Goal: Task Accomplishment & Management: Complete application form

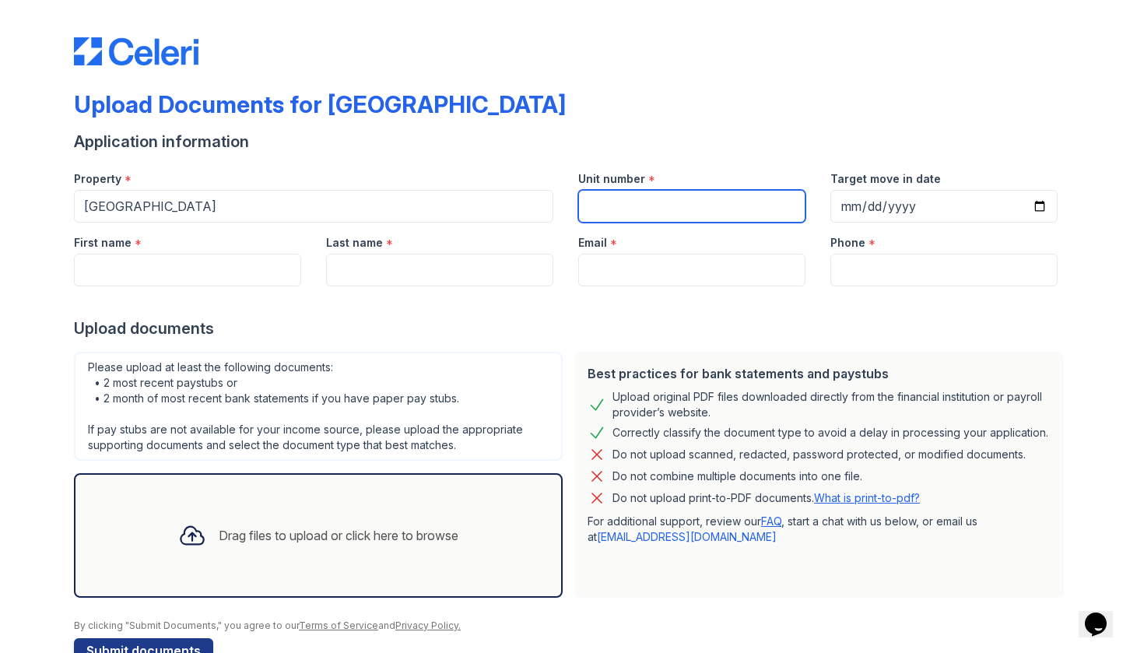
click at [624, 211] on input "Unit number" at bounding box center [691, 206] width 227 height 33
type input "250"
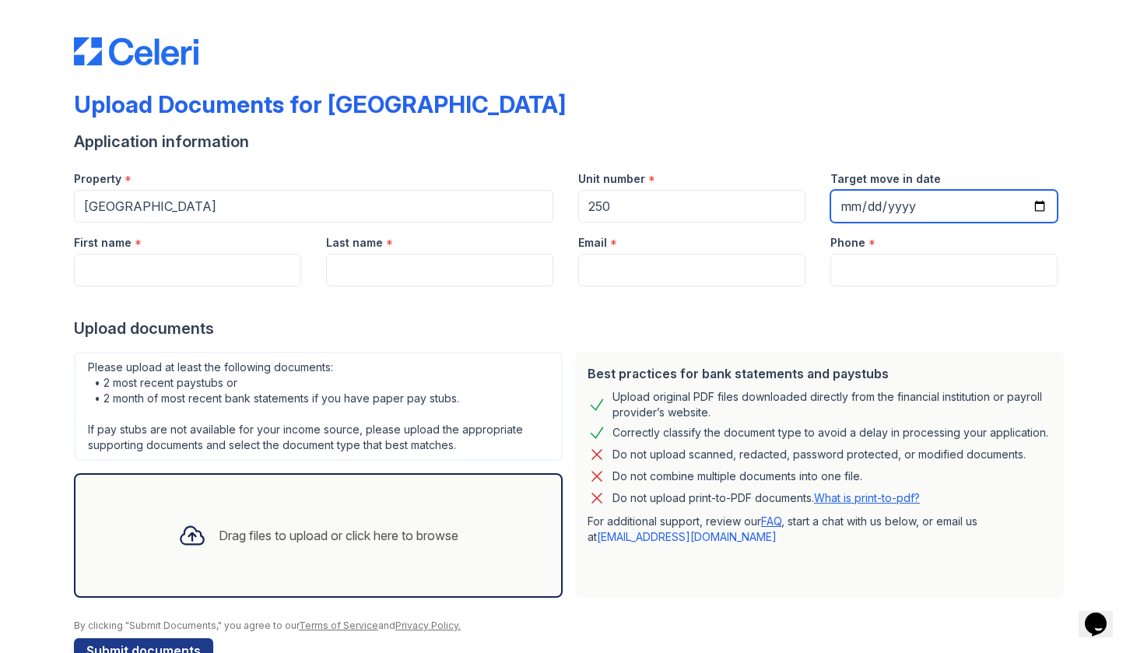
click at [879, 209] on input "Target move in date" at bounding box center [943, 206] width 227 height 33
type input "[DATE]"
click at [839, 103] on div "Upload Documents for [GEOGRAPHIC_DATA]" at bounding box center [572, 110] width 996 height 40
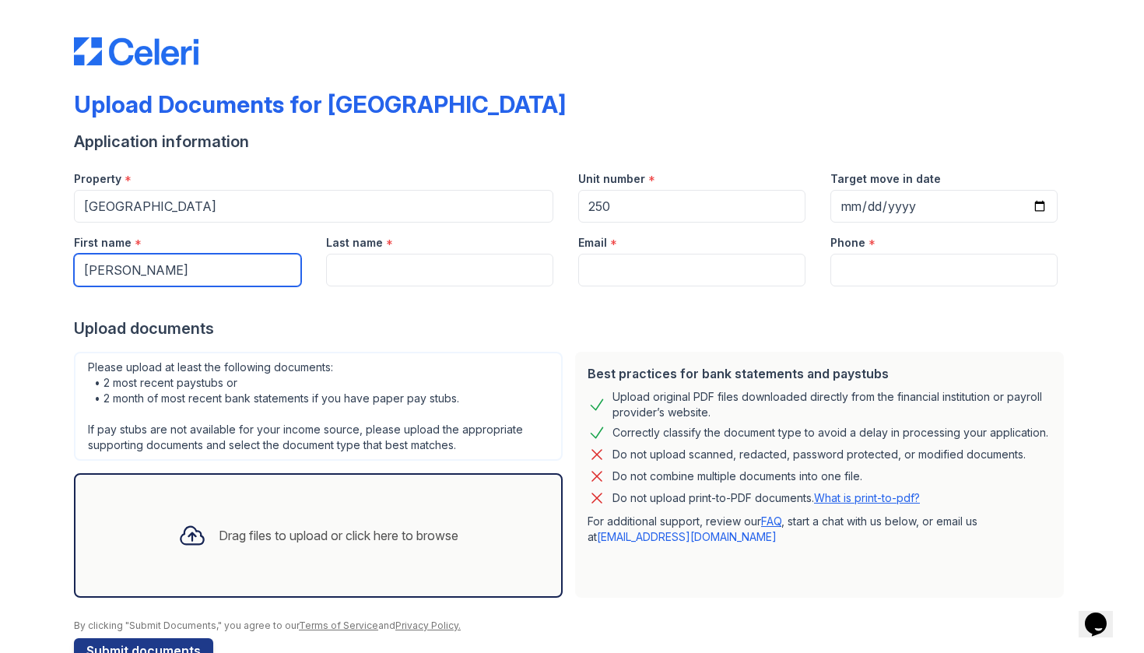
type input "[PERSON_NAME]"
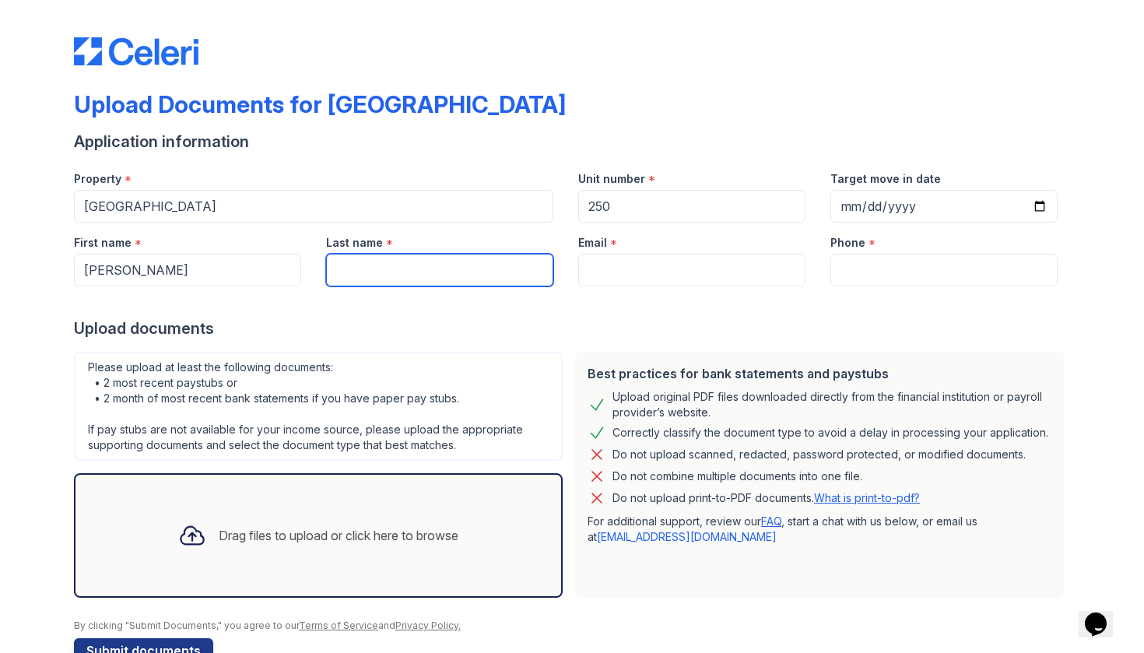
type input "O"
type input "[PERSON_NAME]"
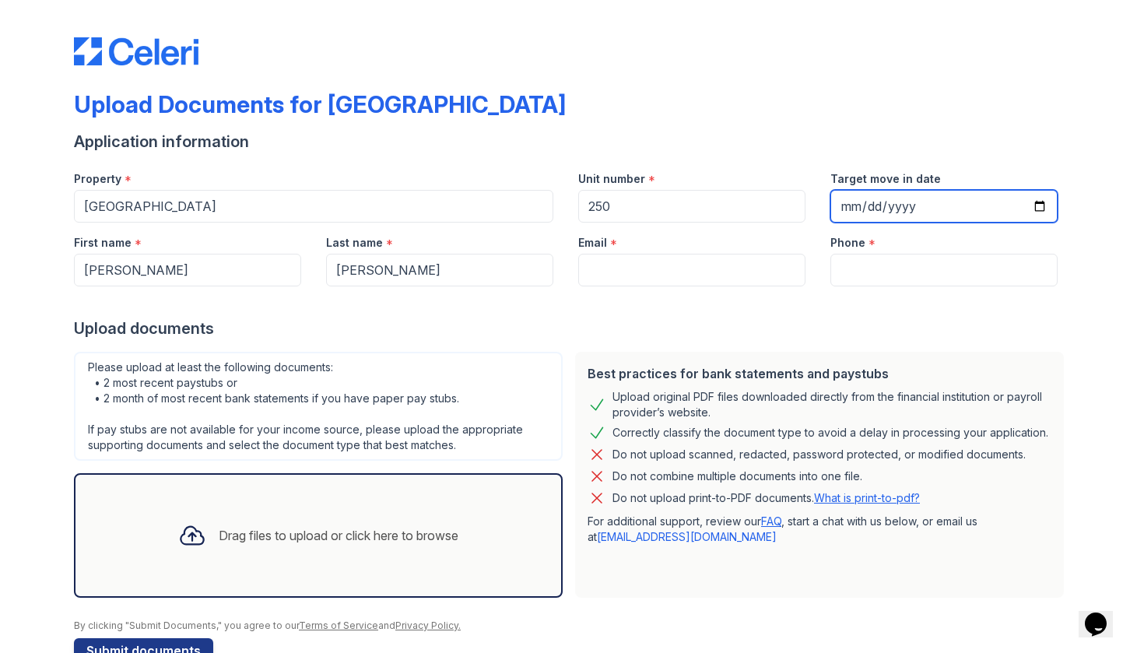
click at [878, 207] on input "[DATE]" at bounding box center [943, 206] width 227 height 33
click at [881, 203] on input "[DATE]" at bounding box center [943, 206] width 227 height 33
type input "[DATE]"
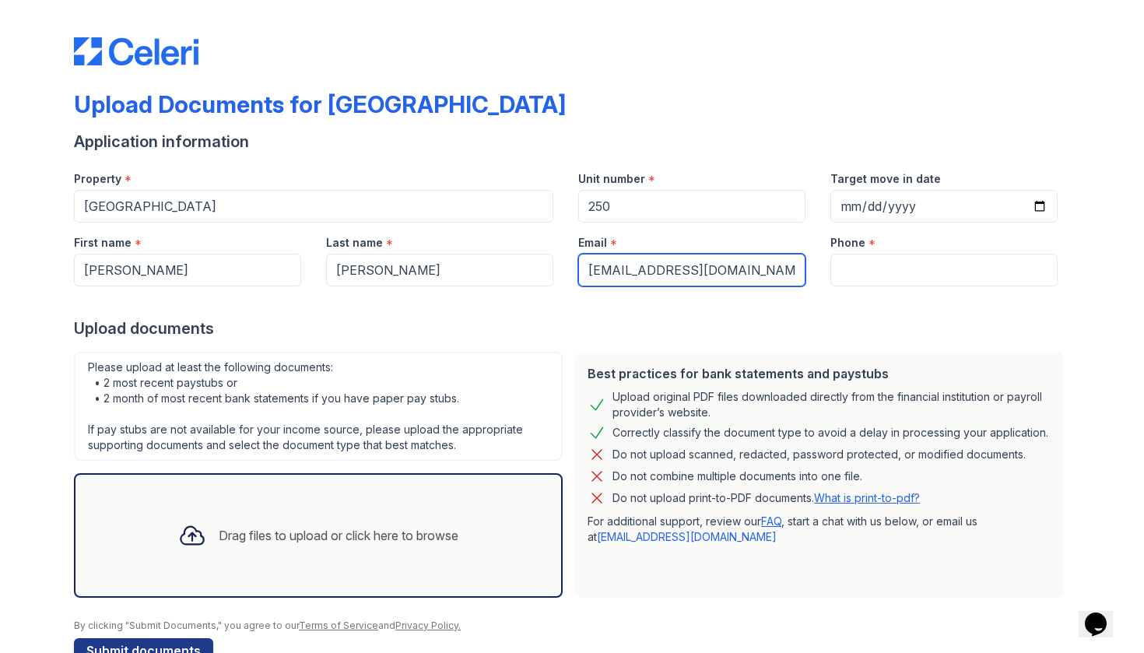
type input "[EMAIL_ADDRESS][DOMAIN_NAME]"
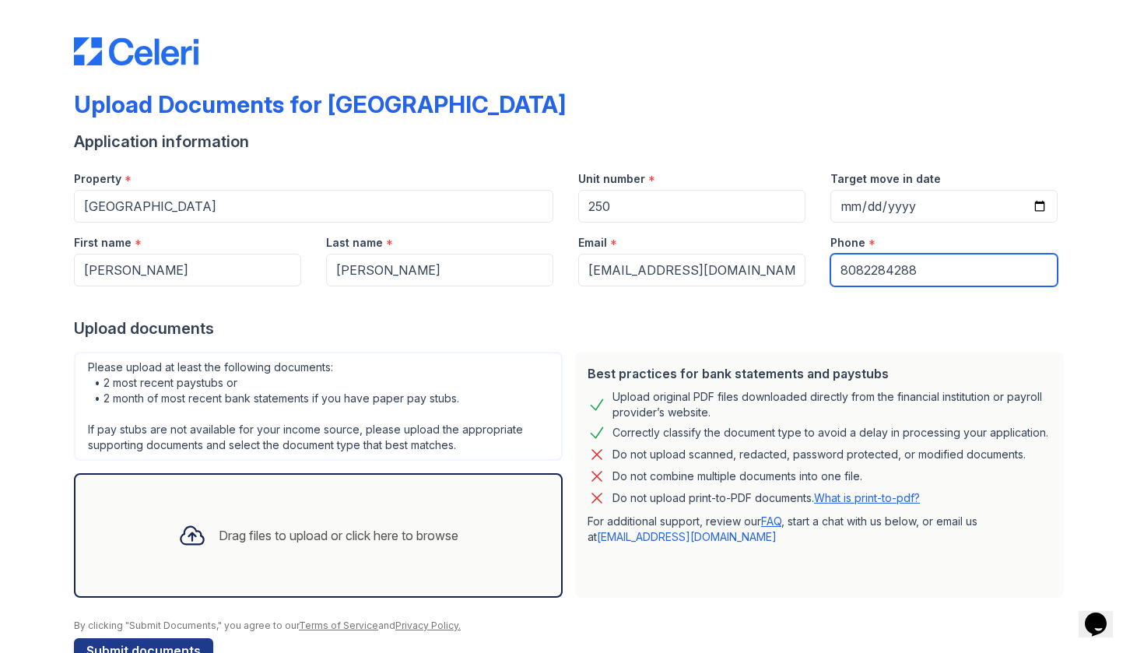
type input "8082284288"
click at [451, 321] on div "Upload documents" at bounding box center [572, 328] width 996 height 22
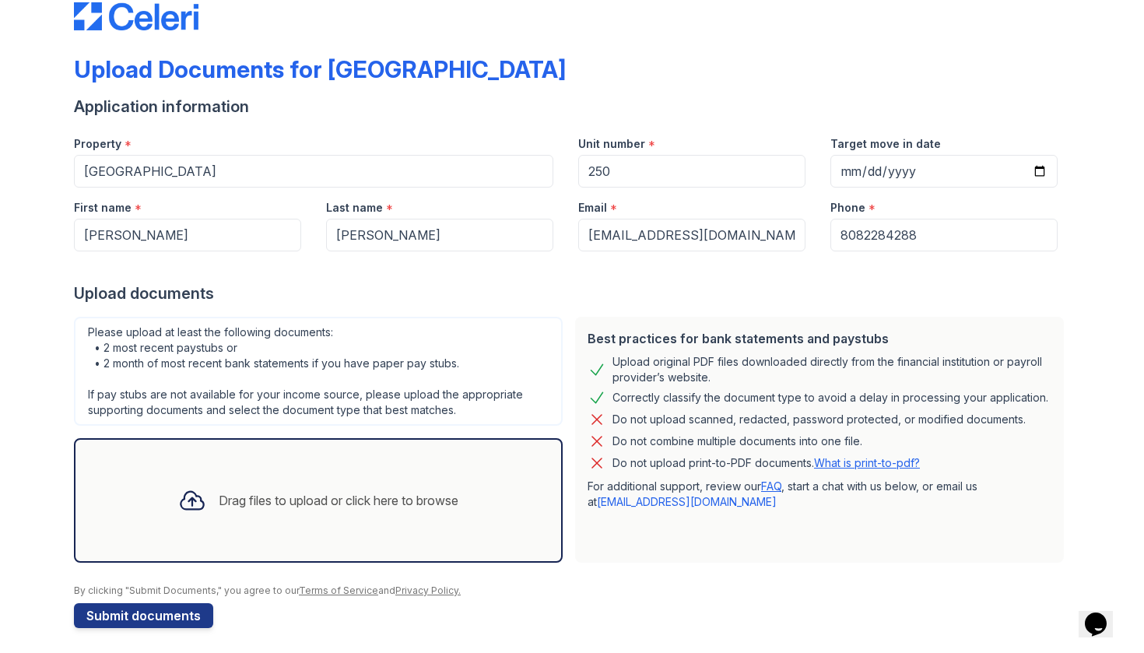
scroll to position [37, 0]
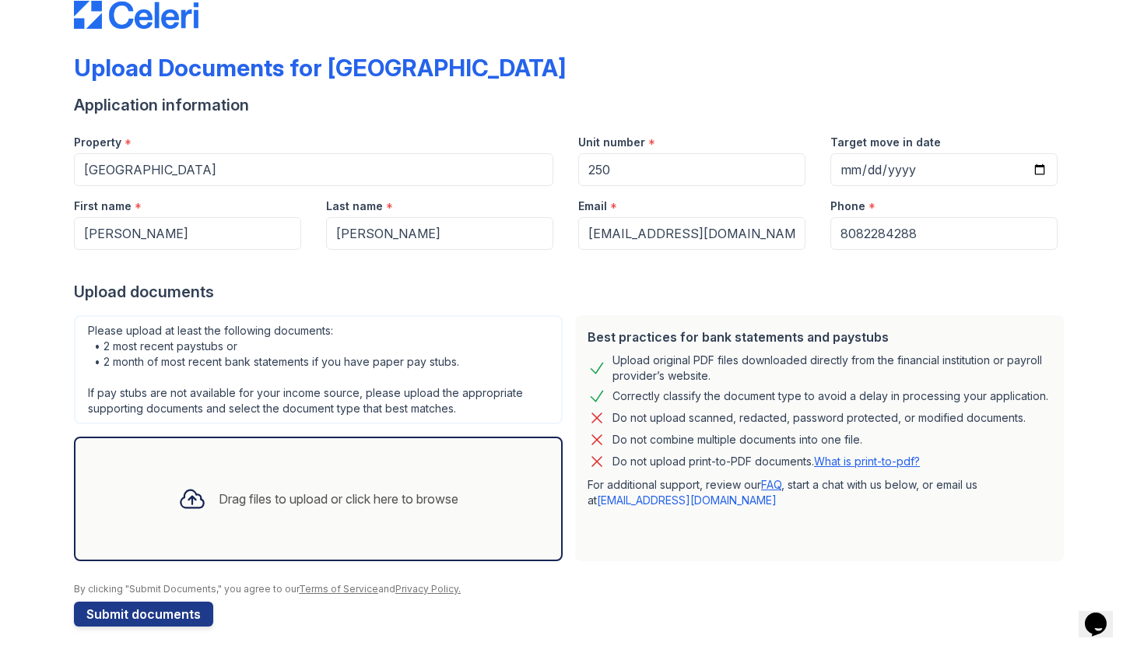
click at [436, 457] on div "Drag files to upload or click here to browse" at bounding box center [318, 498] width 489 height 124
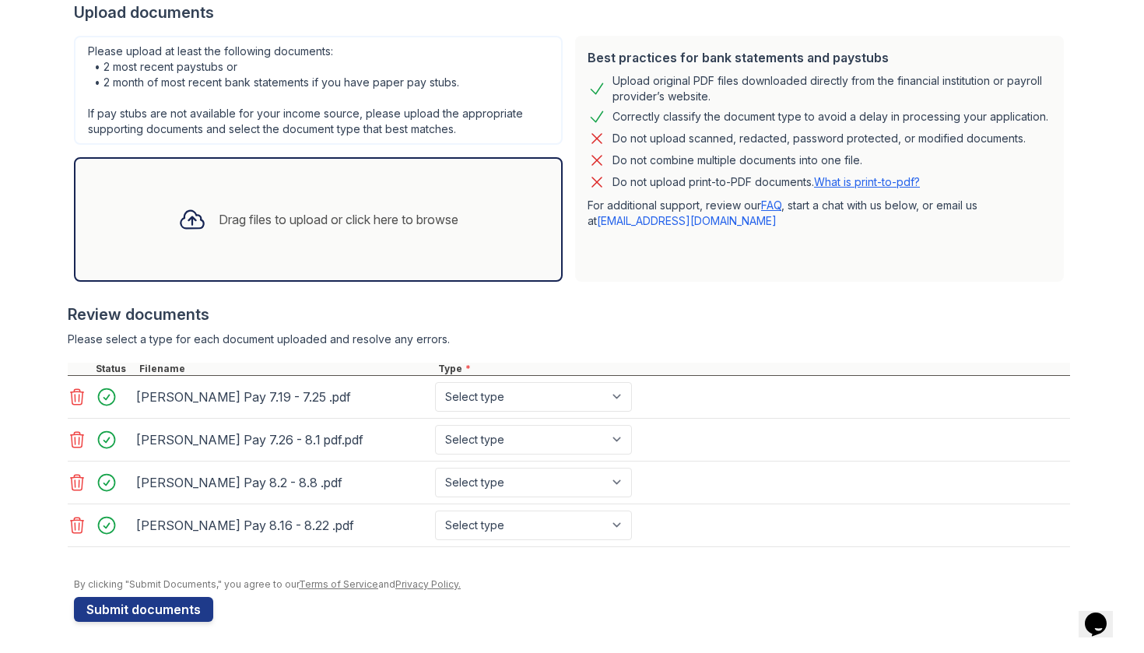
scroll to position [316, 0]
select select "paystub"
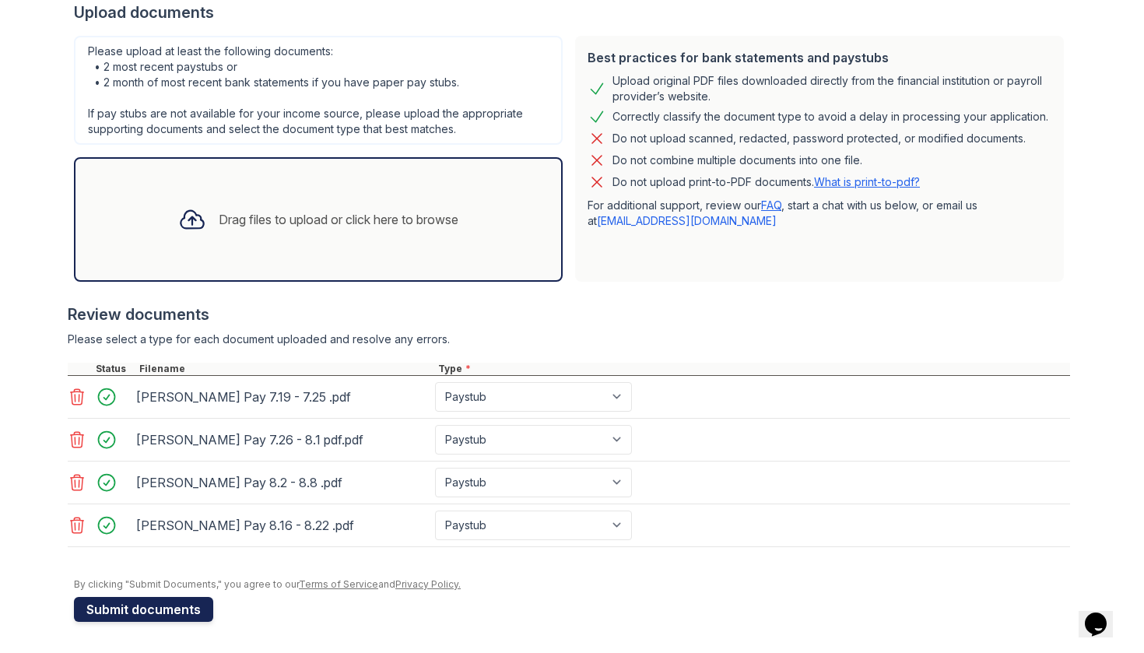
click at [180, 603] on button "Submit documents" at bounding box center [143, 609] width 139 height 25
